Goal: Register for event/course

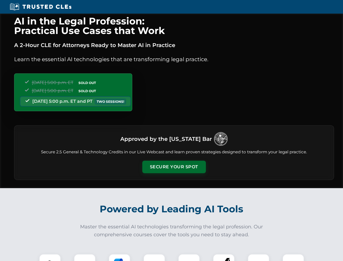
click at [174, 167] on button "Secure Your Spot" at bounding box center [174, 167] width 64 height 13
click at [50, 257] on img at bounding box center [50, 265] width 16 height 16
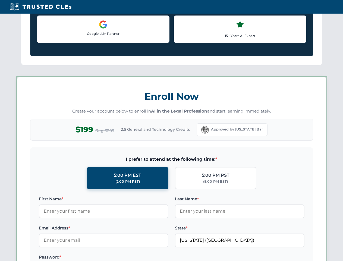
click at [120, 257] on label "Password *" at bounding box center [104, 257] width 130 height 7
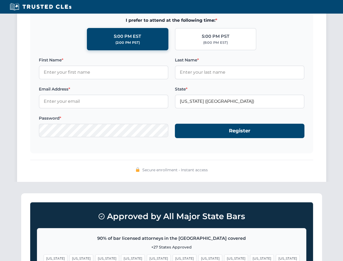
click at [250, 257] on span "[US_STATE]" at bounding box center [262, 258] width 24 height 8
